Goal: Information Seeking & Learning: Check status

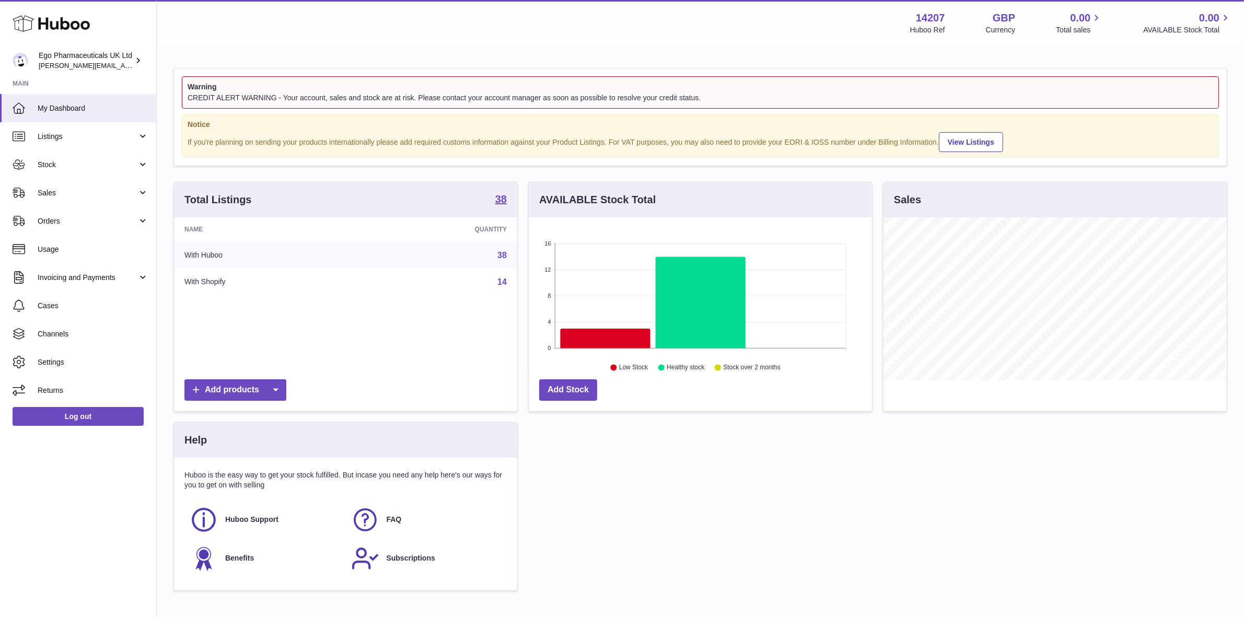
scroll to position [163, 343]
click at [45, 163] on span "Stock" at bounding box center [88, 165] width 100 height 10
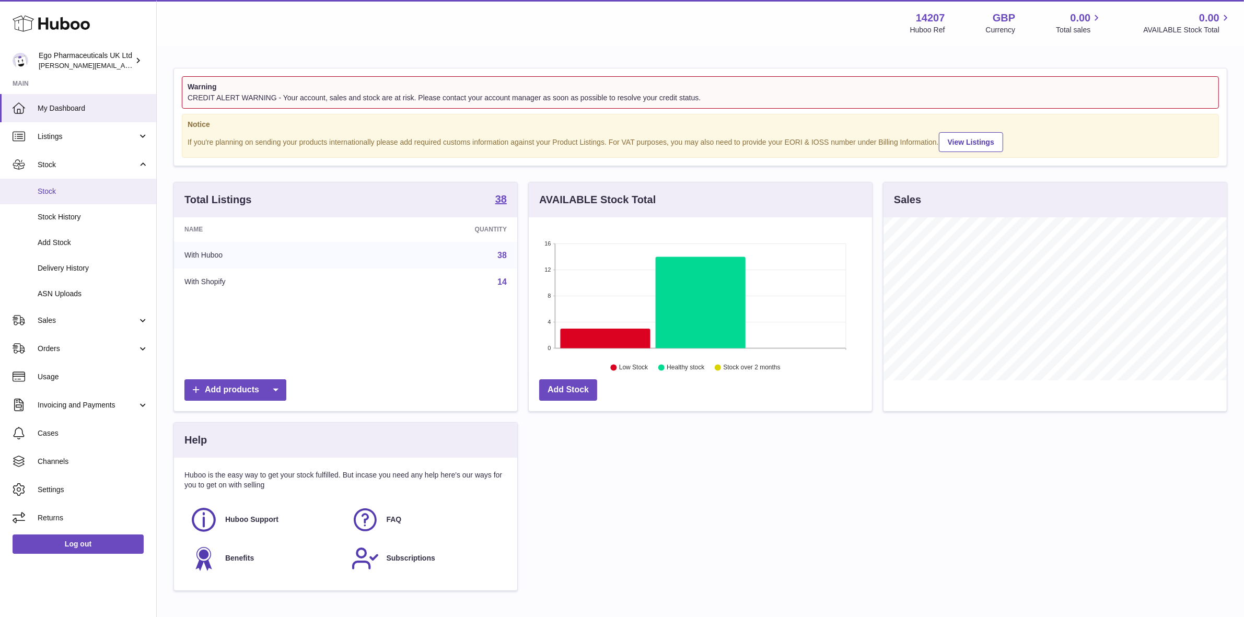
click at [48, 189] on span "Stock" at bounding box center [93, 192] width 111 height 10
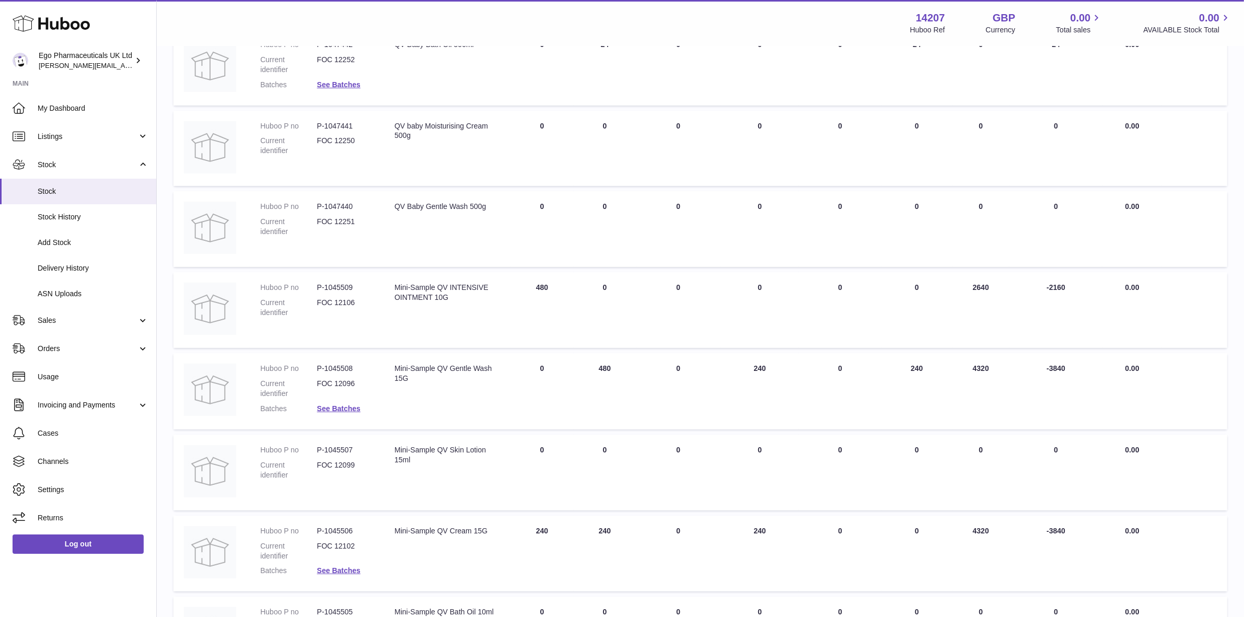
scroll to position [65, 0]
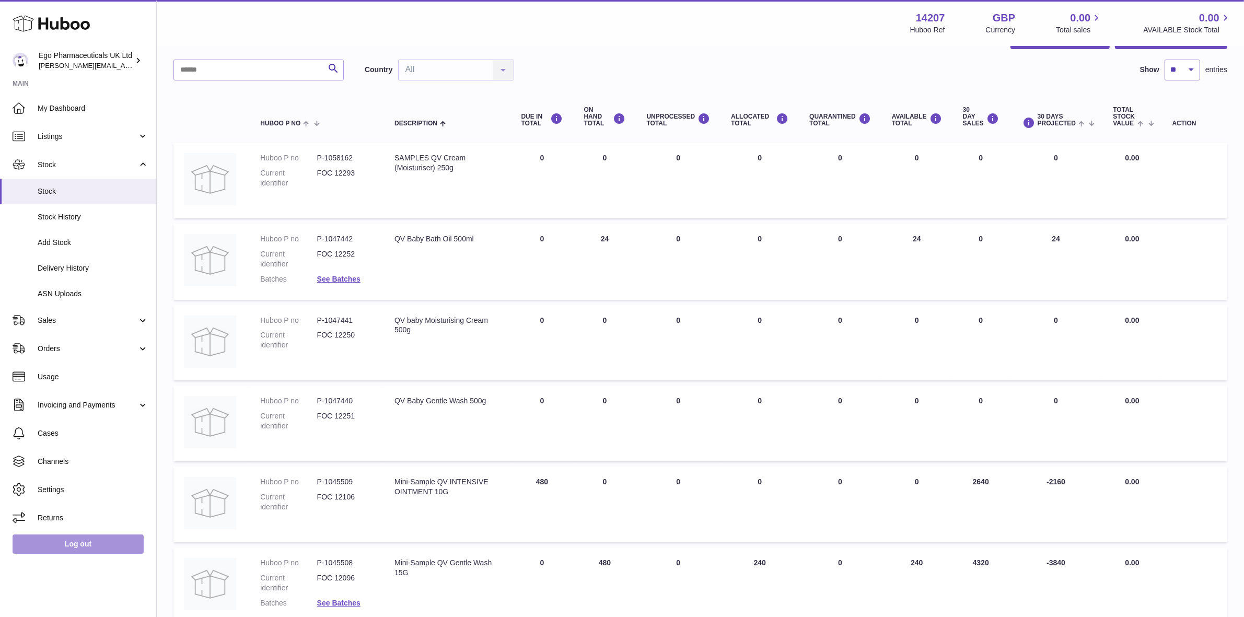
click at [74, 544] on link "Log out" at bounding box center [78, 544] width 131 height 19
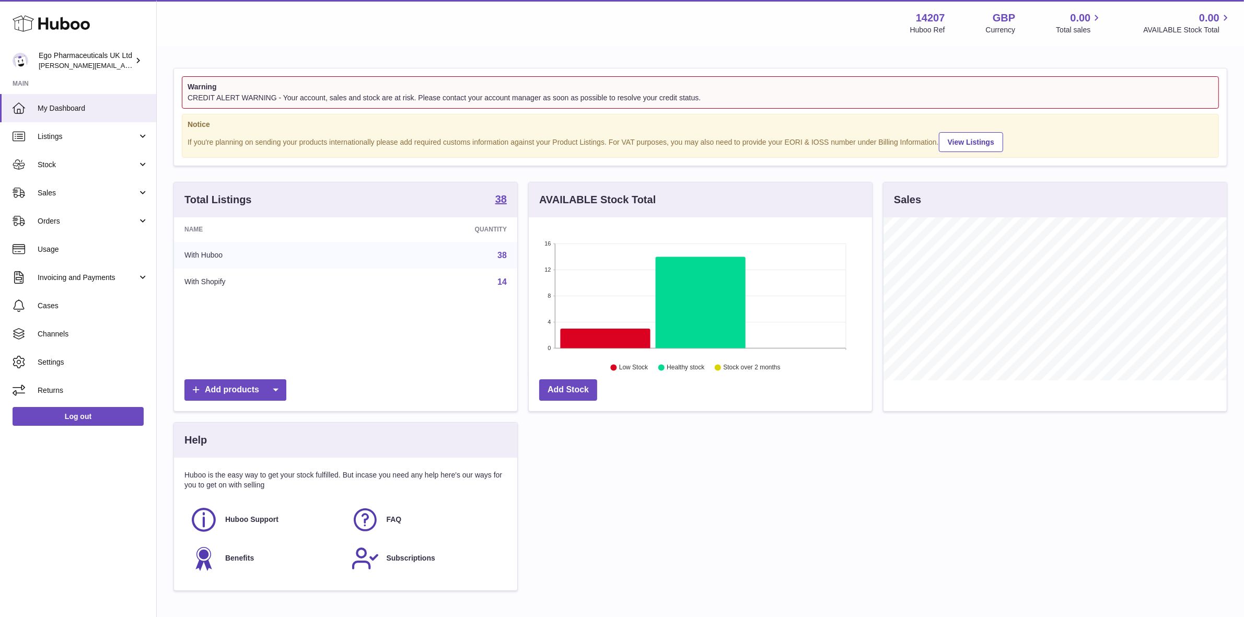
scroll to position [163, 343]
click at [51, 166] on span "Stock" at bounding box center [88, 165] width 100 height 10
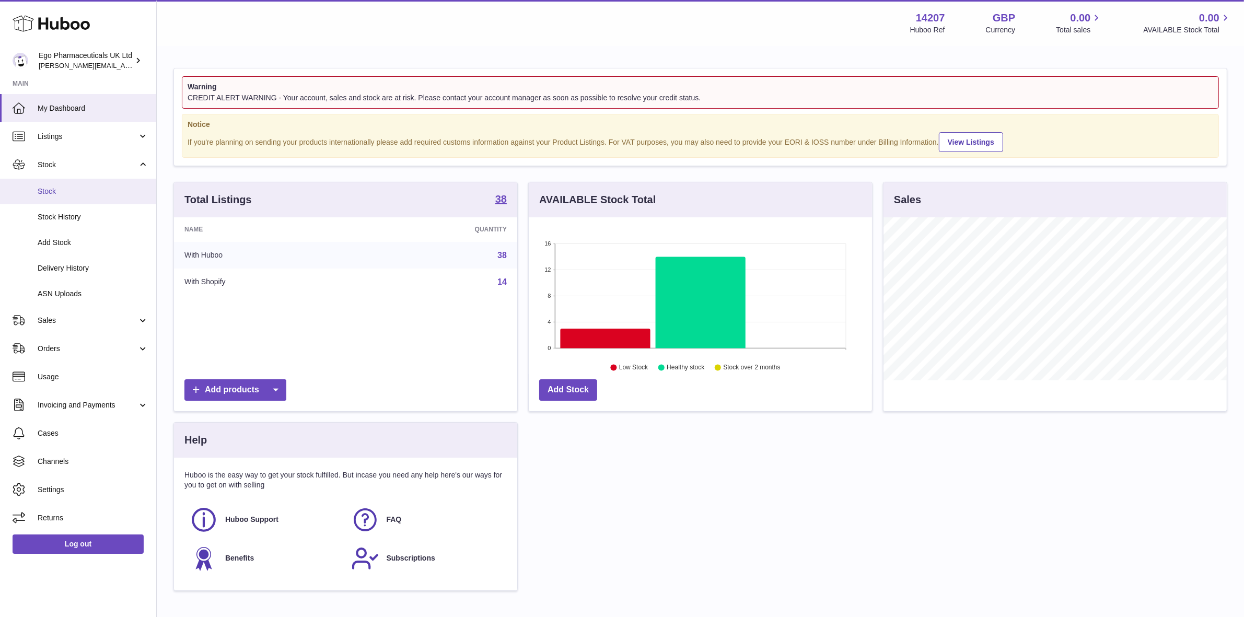
click at [52, 187] on span "Stock" at bounding box center [93, 192] width 111 height 10
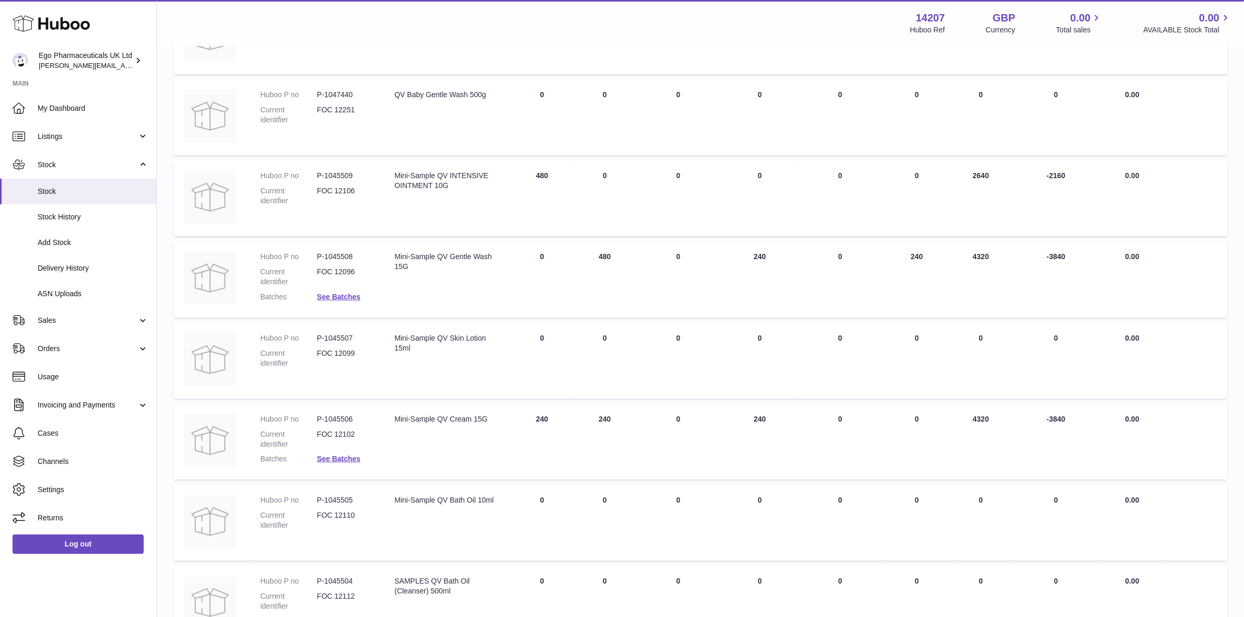
scroll to position [392, 0]
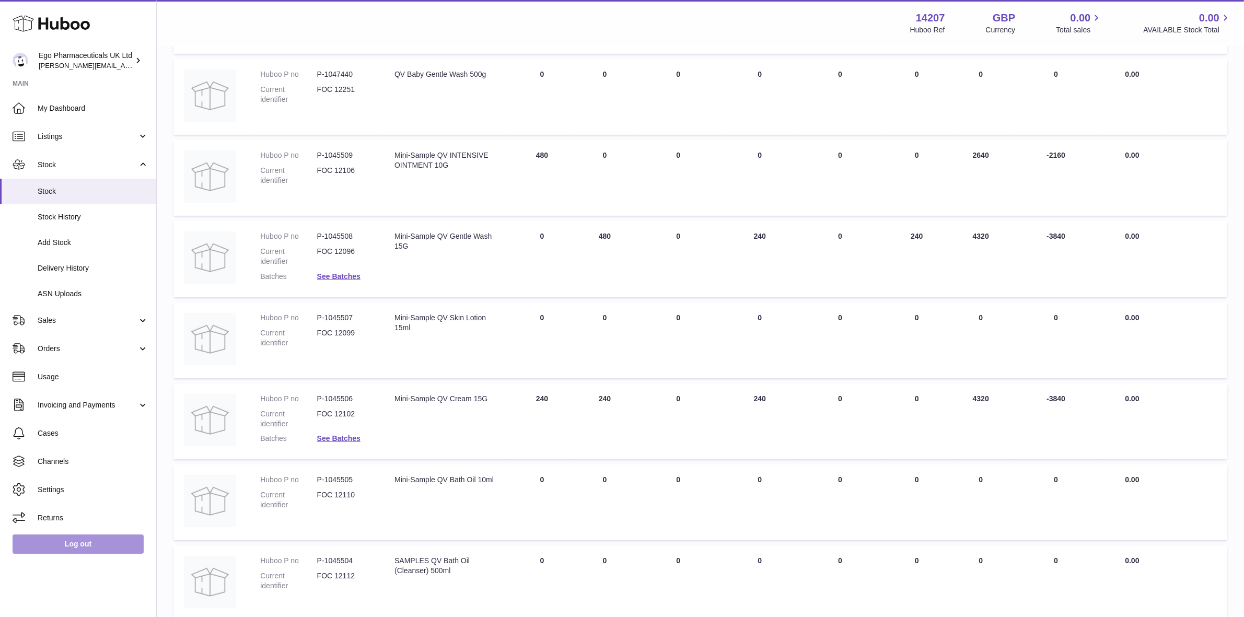
click at [84, 542] on link "Log out" at bounding box center [78, 544] width 131 height 19
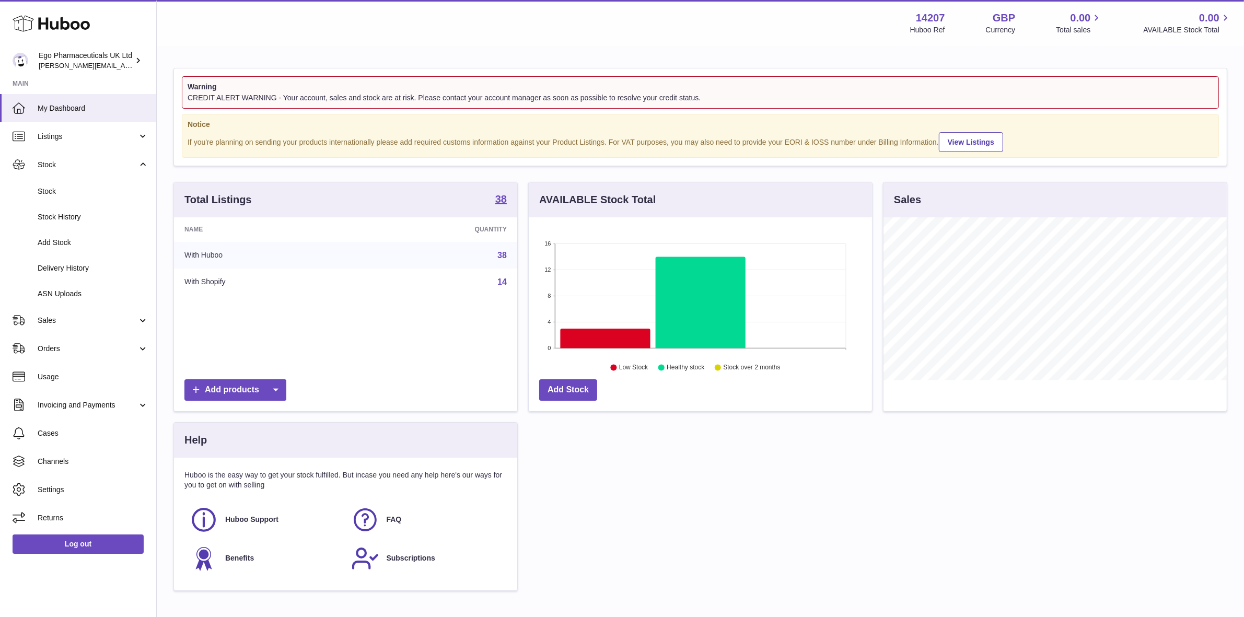
scroll to position [163, 343]
click at [55, 191] on span "Stock" at bounding box center [93, 192] width 111 height 10
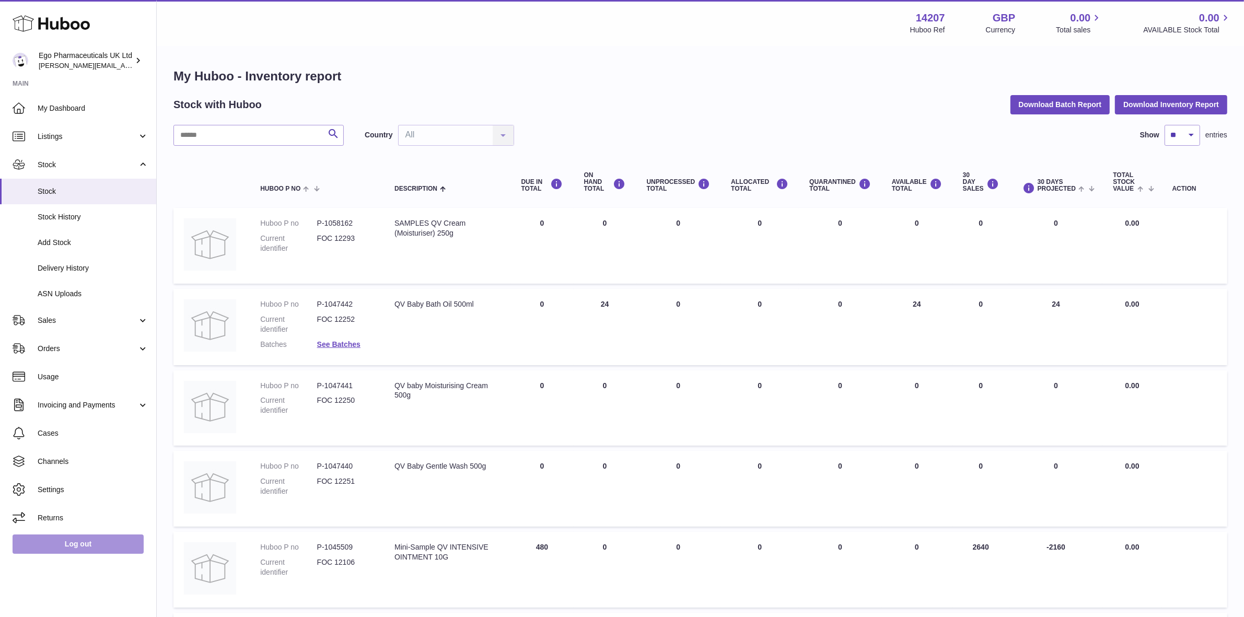
click at [64, 540] on link "Log out" at bounding box center [78, 544] width 131 height 19
